Goal: Transaction & Acquisition: Subscribe to service/newsletter

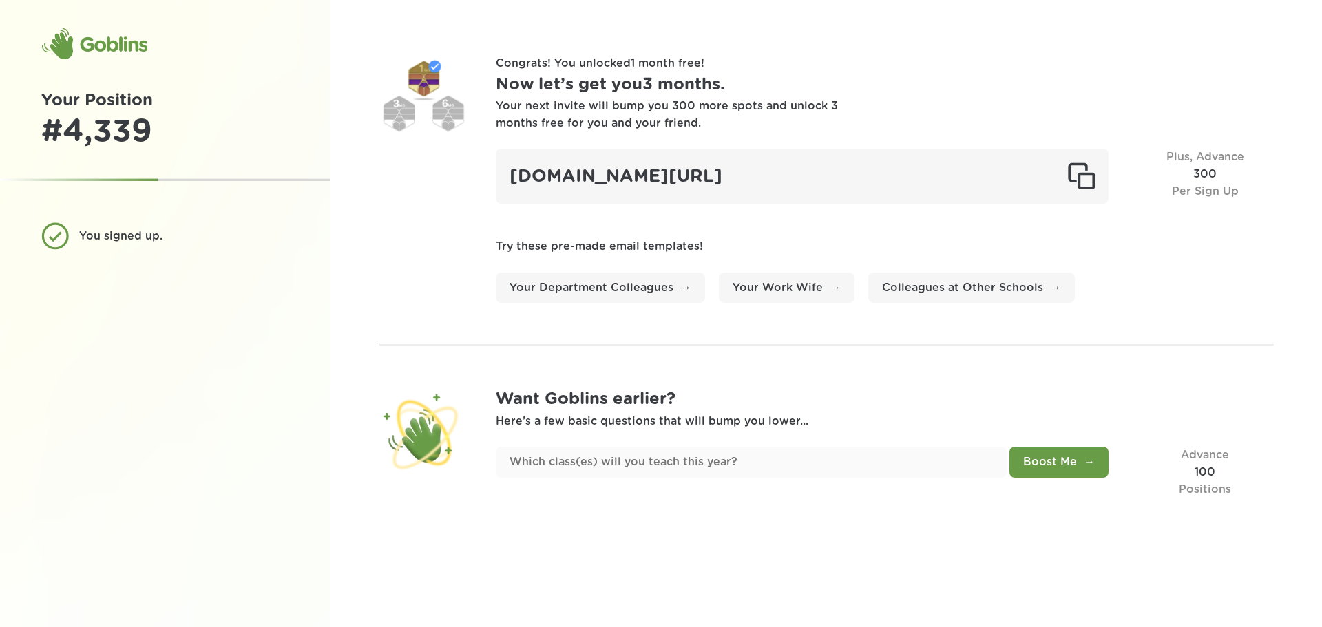
click at [760, 295] on link "Your Work Wife" at bounding box center [787, 288] width 136 height 31
drag, startPoint x: 434, startPoint y: 512, endPoint x: 461, endPoint y: 535, distance: 35.7
click at [434, 505] on div "Congrats! You unlocked 1 month free ! Now let’s get you 3 months . Your next in…" at bounding box center [827, 313] width 992 height 627
drag, startPoint x: 638, startPoint y: 510, endPoint x: 638, endPoint y: 501, distance: 9.0
click at [638, 505] on div "Congrats! You unlocked 1 month free ! Now let’s get you 3 months . Your next in…" at bounding box center [827, 313] width 992 height 627
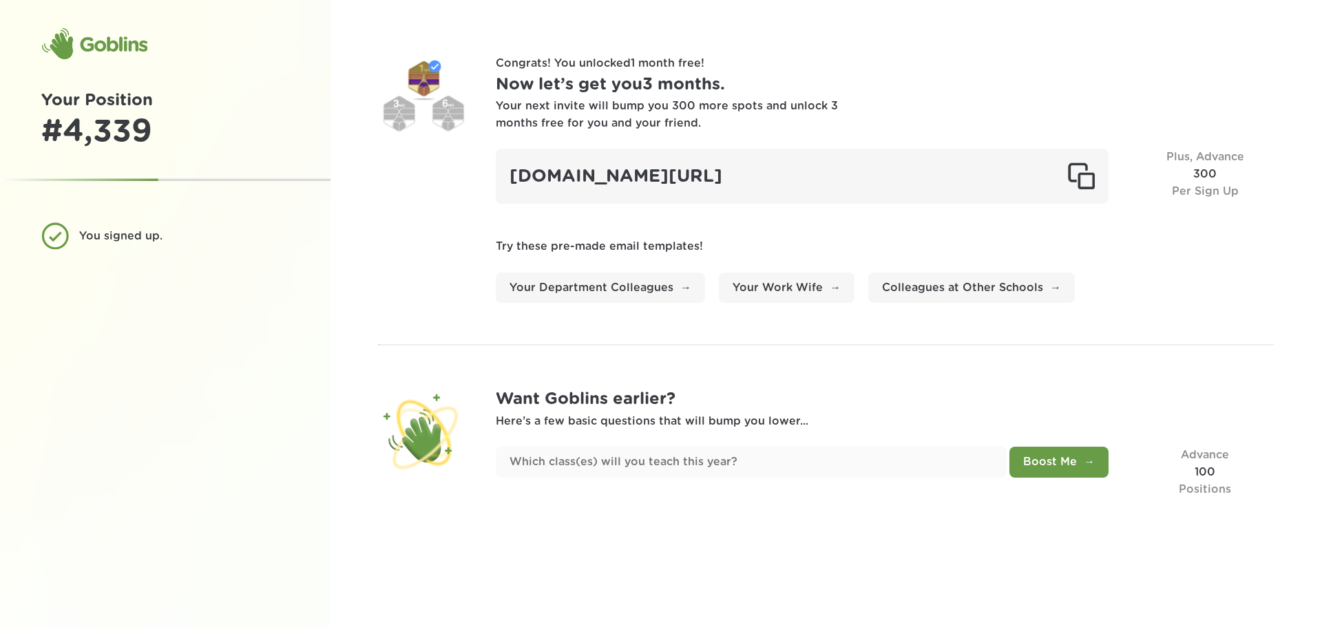
click at [851, 178] on div "goblinsapp.com/?r=rec7jEZZuGCgLTuoe" at bounding box center [802, 176] width 613 height 55
click at [582, 180] on div "goblinsapp.com/?r=rec7jEZZuGCgLTuoe" at bounding box center [802, 176] width 613 height 55
drag, startPoint x: 687, startPoint y: 204, endPoint x: 703, endPoint y: 202, distance: 15.9
click at [687, 205] on div "Congrats! You unlocked 1 month free ! Now let’s get you 3 months . Your next in…" at bounding box center [885, 179] width 778 height 248
click at [927, 205] on div "Congrats! You unlocked 1 month free ! Now let’s get you 3 months . Your next in…" at bounding box center [885, 179] width 778 height 248
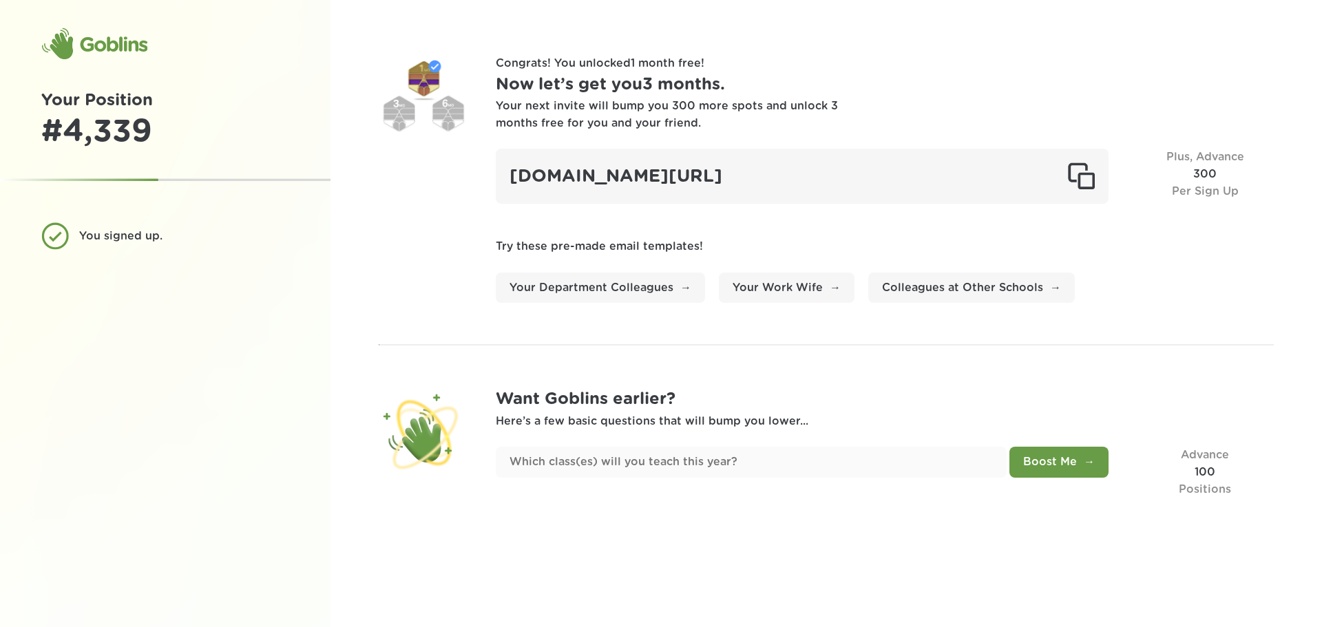
click at [884, 183] on div "goblinsapp.com/?r=rec7jEZZuGCgLTuoe" at bounding box center [802, 176] width 613 height 55
drag, startPoint x: 887, startPoint y: 177, endPoint x: 496, endPoint y: 167, distance: 391.3
click at [496, 167] on div "[DOMAIN_NAME][URL]" at bounding box center [802, 176] width 613 height 55
copy div "[DOMAIN_NAME][URL]"
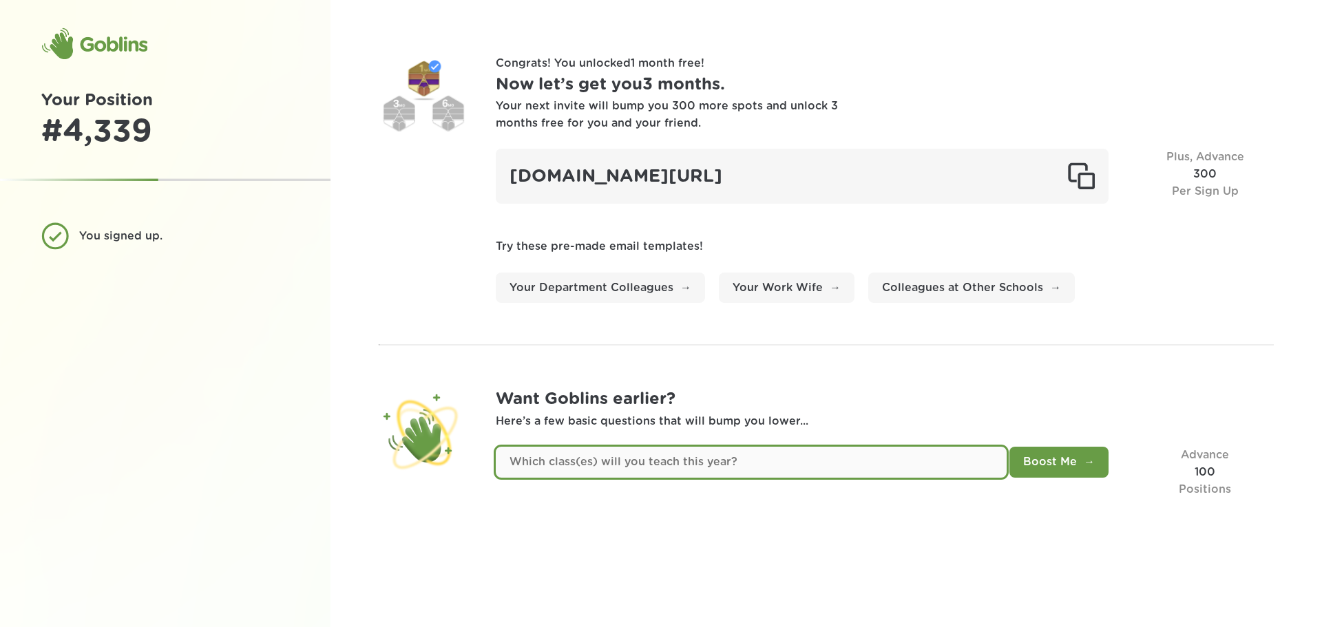
click at [760, 462] on input "text" at bounding box center [751, 462] width 511 height 31
click at [690, 458] on input "text" at bounding box center [751, 462] width 511 height 31
type input "MS Title Math"
click at [1010, 447] on button "Boost Me" at bounding box center [1059, 462] width 99 height 31
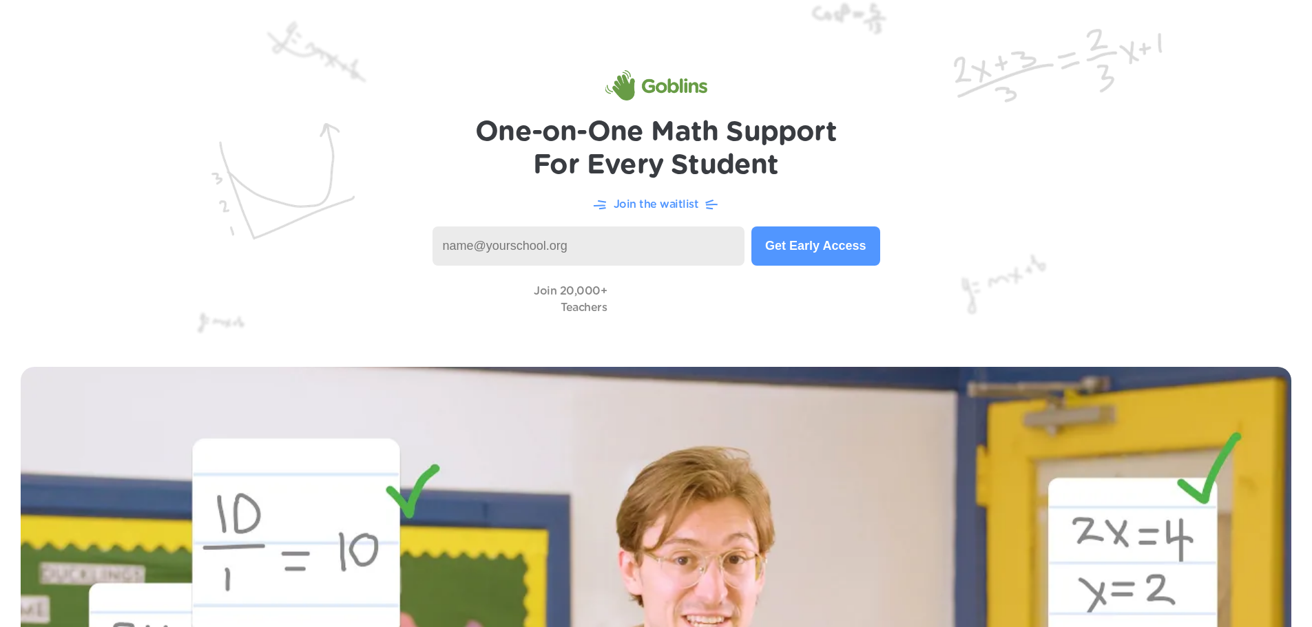
click at [552, 253] on input at bounding box center [588, 246] width 313 height 39
type input "[PERSON_NAME][EMAIL_ADDRESS][PERSON_NAME][DOMAIN_NAME]"
type input "kimmarie.johnson@k12.sd.us"
click at [789, 246] on button "Get Early Access" at bounding box center [815, 246] width 128 height 39
click at [687, 231] on input "kimmarie.johnson@k12.sd.us" at bounding box center [584, 246] width 304 height 39
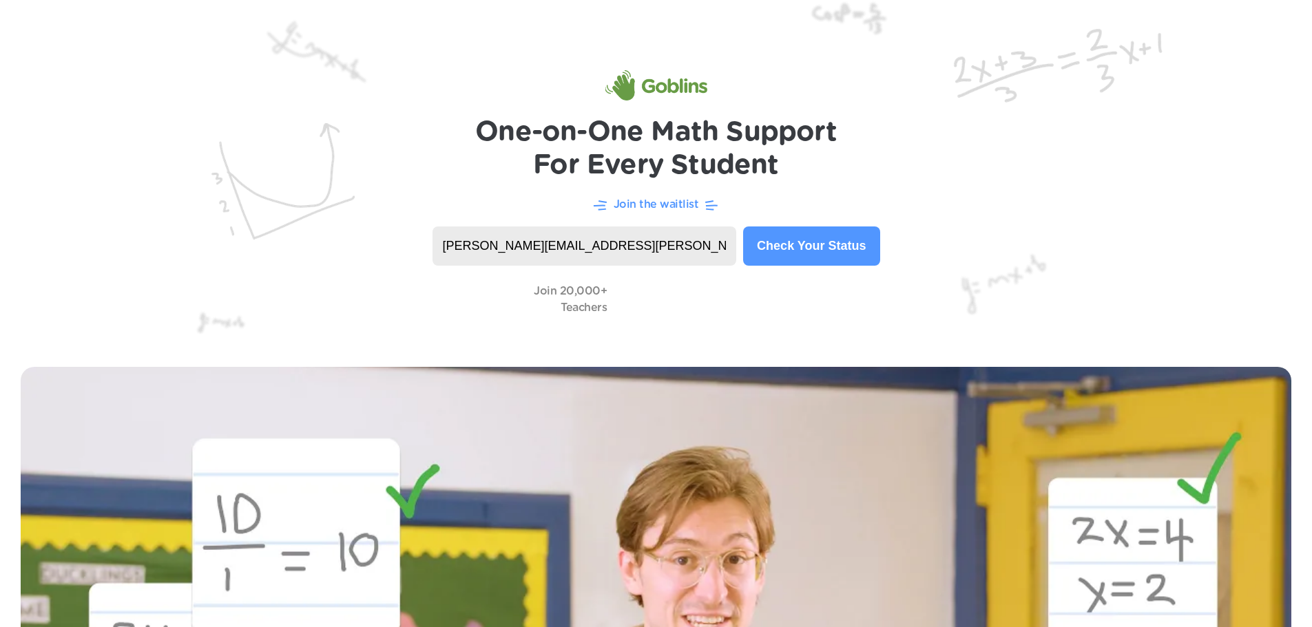
type input "kimmarie.johnson@k12.sd.us"
click at [680, 240] on input "kimmarie.johnson@k12.sd.us" at bounding box center [584, 246] width 304 height 39
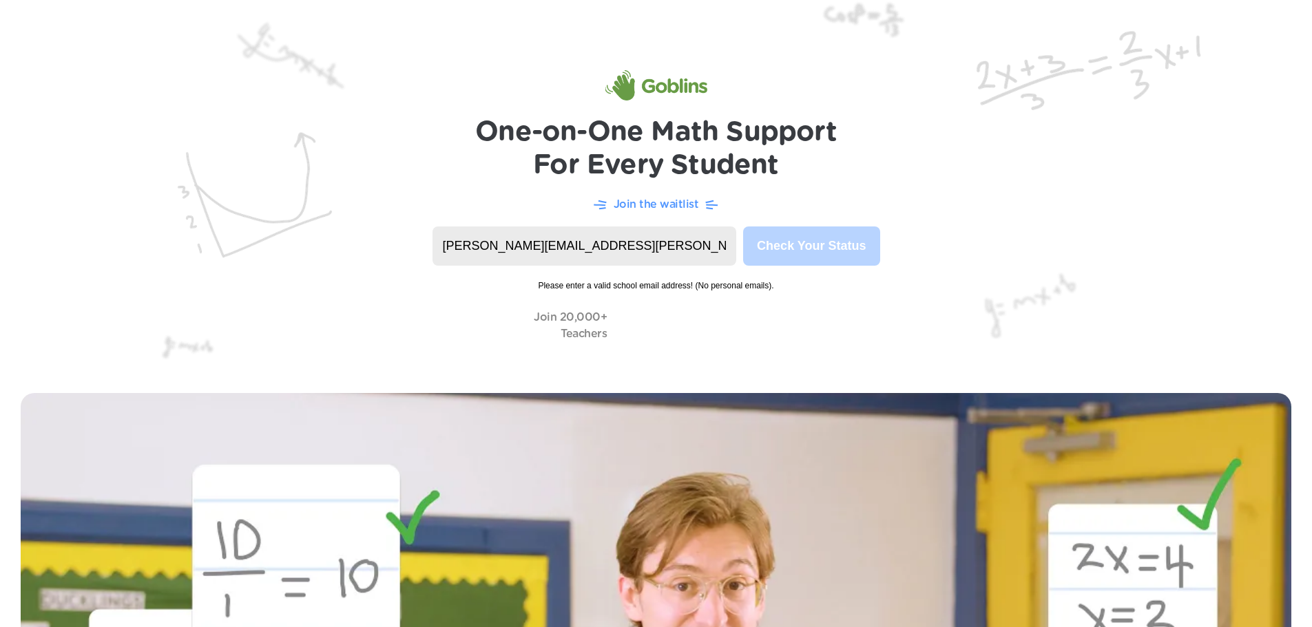
click at [636, 240] on input "kimmarie.johnson@k12.sd.us" at bounding box center [584, 246] width 304 height 39
